Goal: Check status: Check status

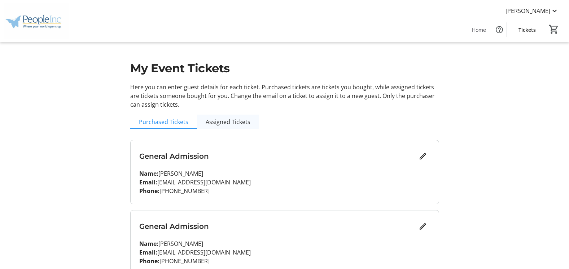
click at [218, 122] on span "Assigned Tickets" at bounding box center [228, 122] width 45 height 6
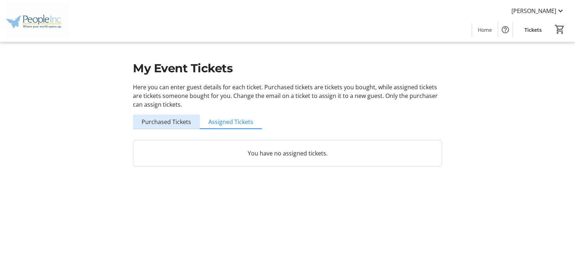
click at [179, 123] on span "Purchased Tickets" at bounding box center [165, 122] width 49 height 6
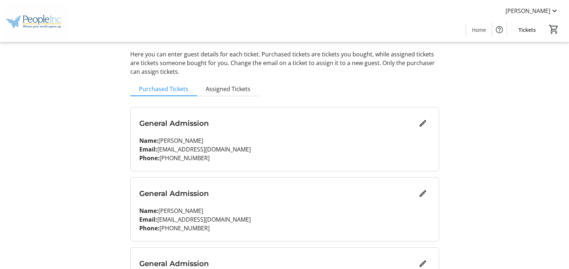
scroll to position [32, 0]
click at [471, 31] on span at bounding box center [479, 29] width 26 height 17
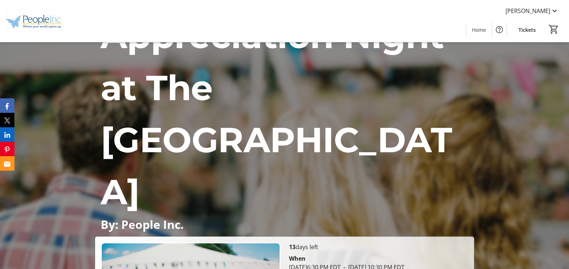
scroll to position [108, 0]
